Goal: Transaction & Acquisition: Download file/media

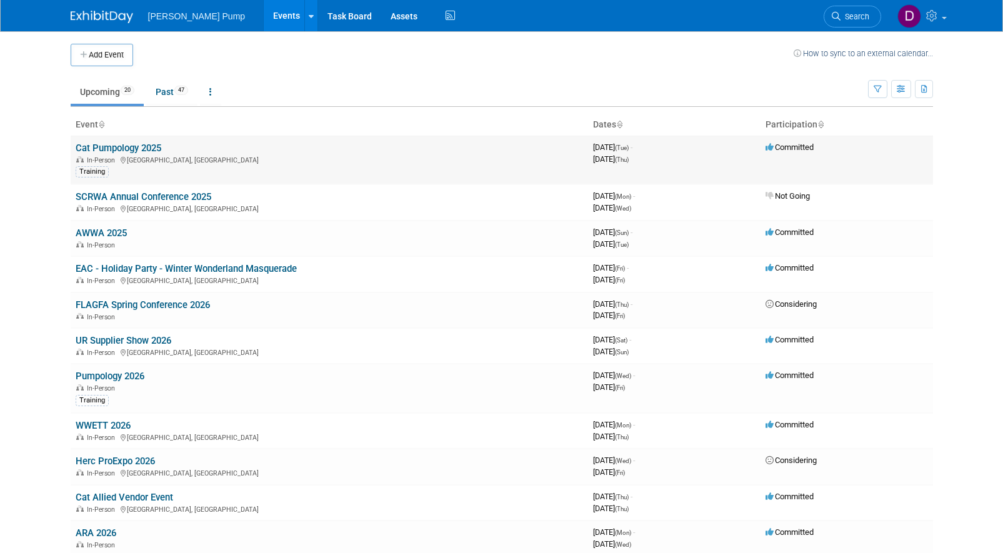
click at [121, 150] on link "Cat Pumpology 2025" at bounding box center [119, 147] width 86 height 11
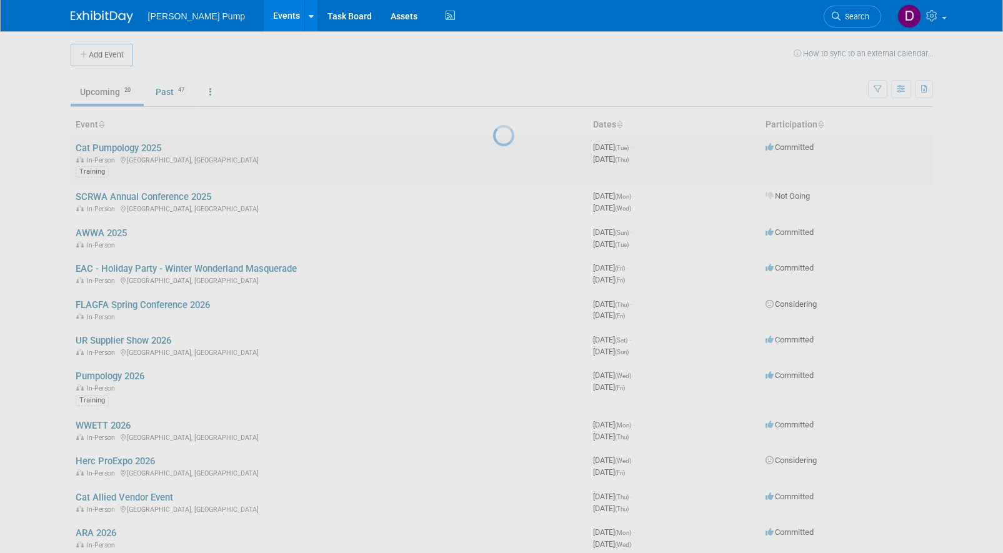
click at [493, 150] on div at bounding box center [501, 276] width 17 height 553
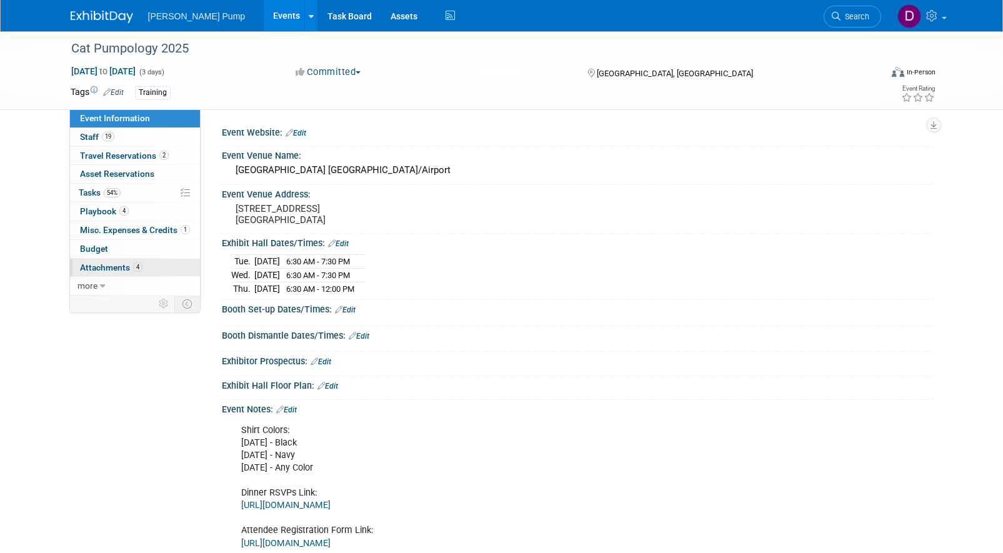
click at [102, 264] on span "Attachments 4" at bounding box center [111, 267] width 62 height 10
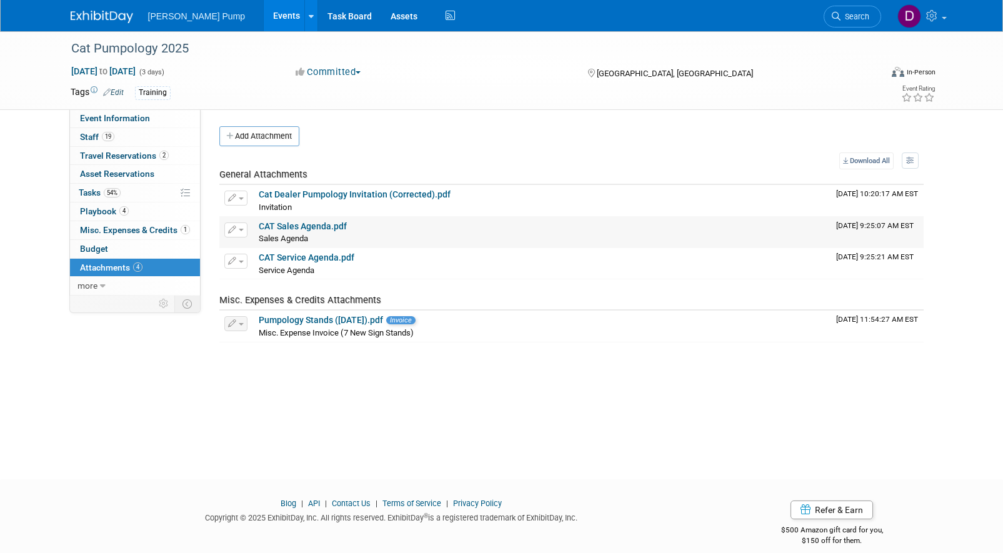
click at [296, 231] on link "CAT Sales Agenda.pdf" at bounding box center [303, 226] width 88 height 10
